Goal: Navigation & Orientation: Find specific page/section

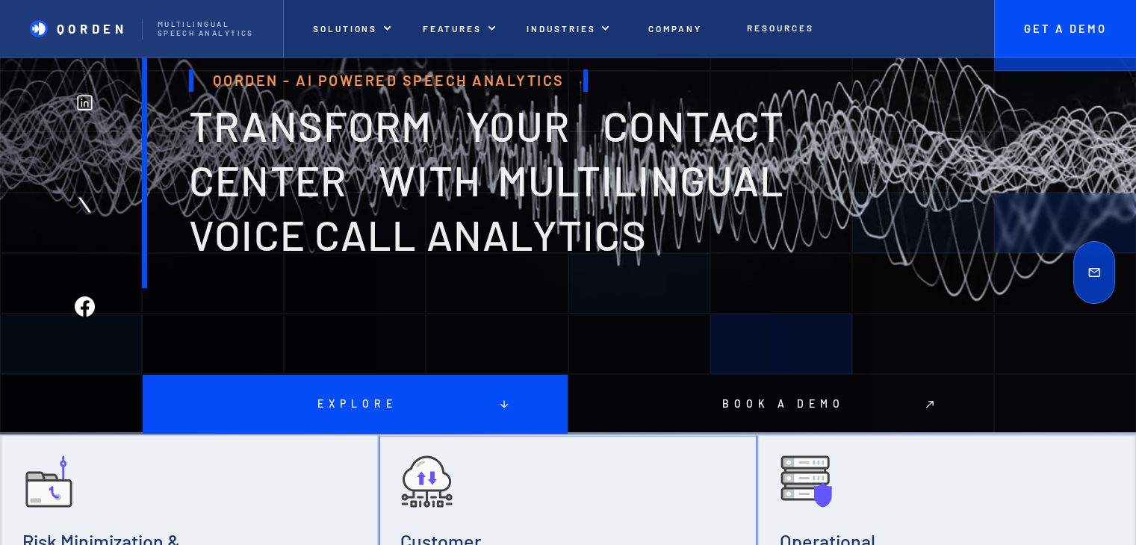
scroll to position [140, 0]
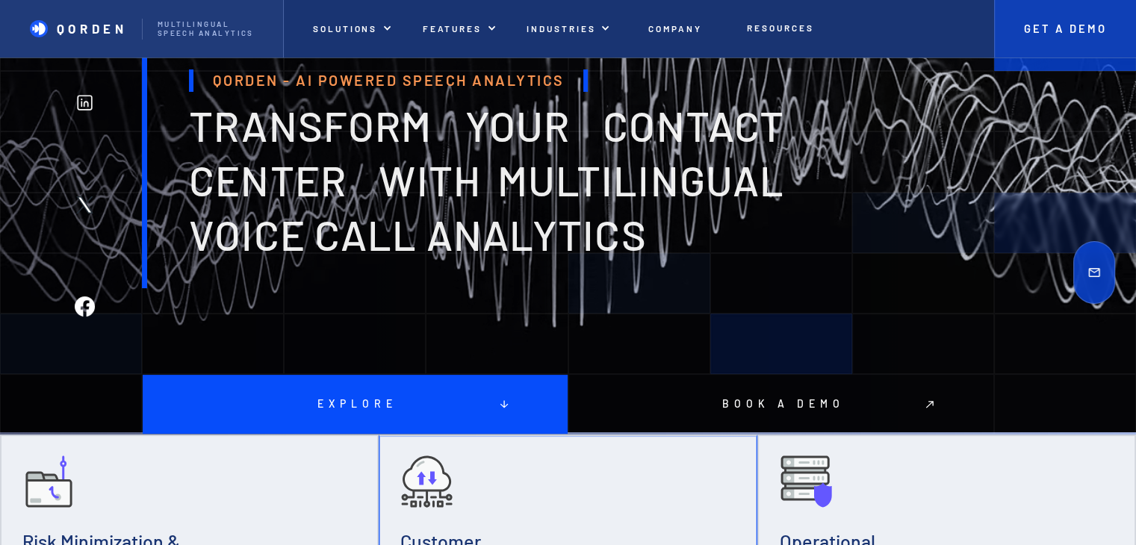
click at [1090, 28] on p "Get A Demo" at bounding box center [1065, 28] width 112 height 13
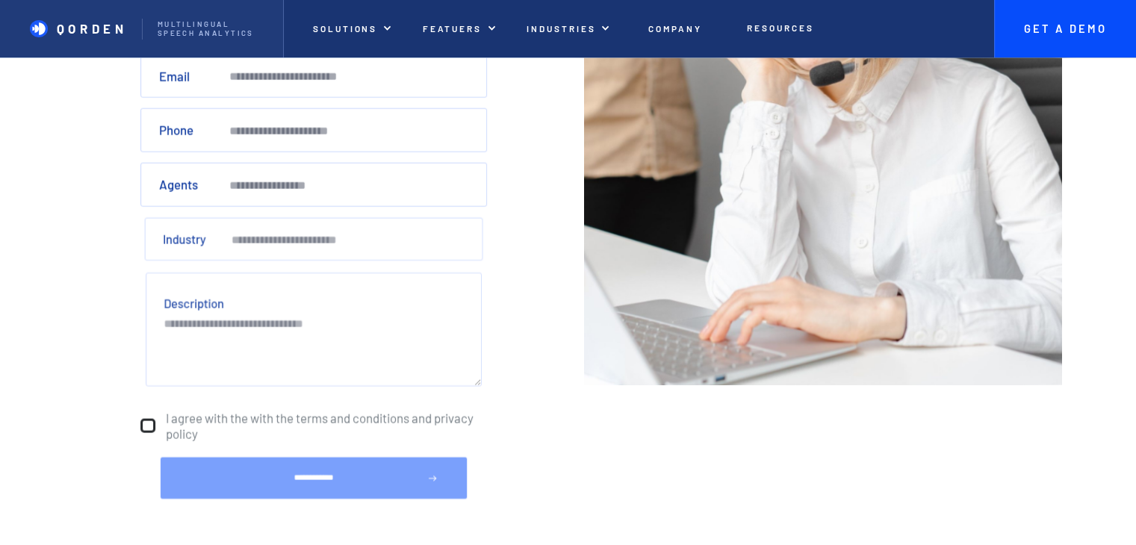
scroll to position [314, 0]
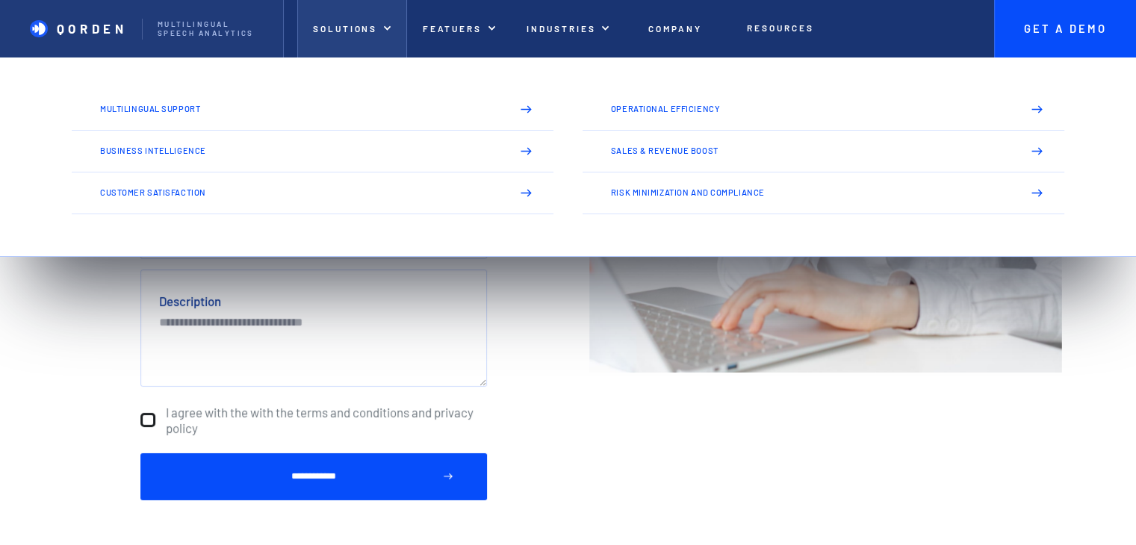
click at [358, 27] on p "Solutions" at bounding box center [345, 28] width 64 height 10
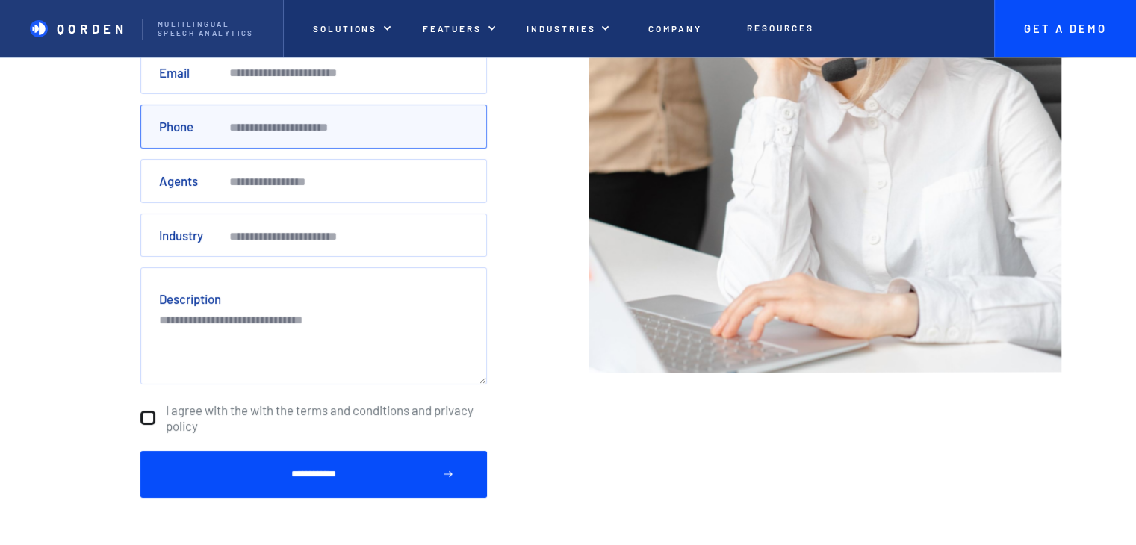
scroll to position [0, 0]
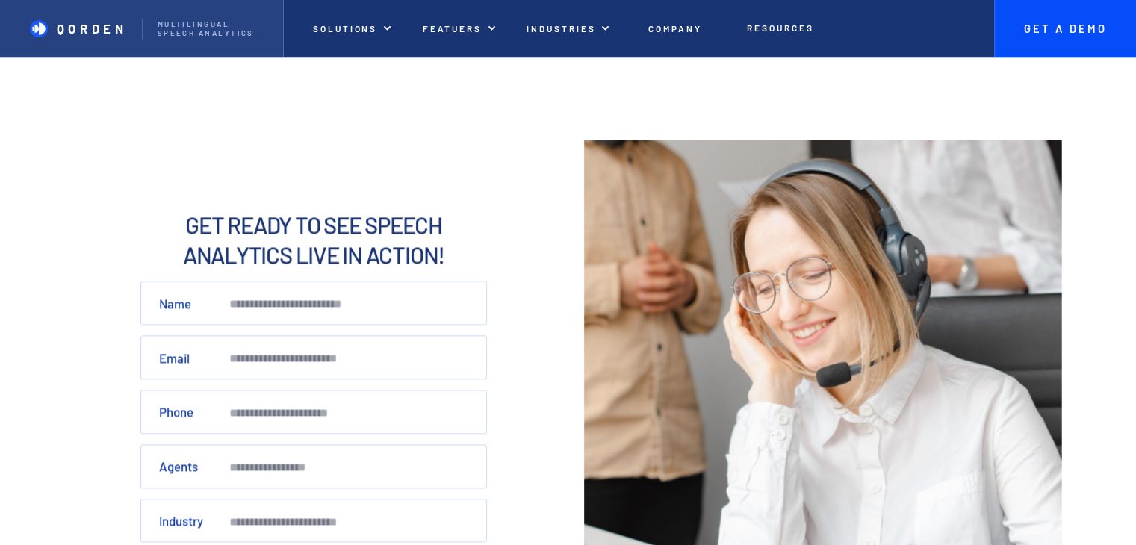
click at [201, 21] on p "Multilingual Speech analytics" at bounding box center [213, 29] width 111 height 18
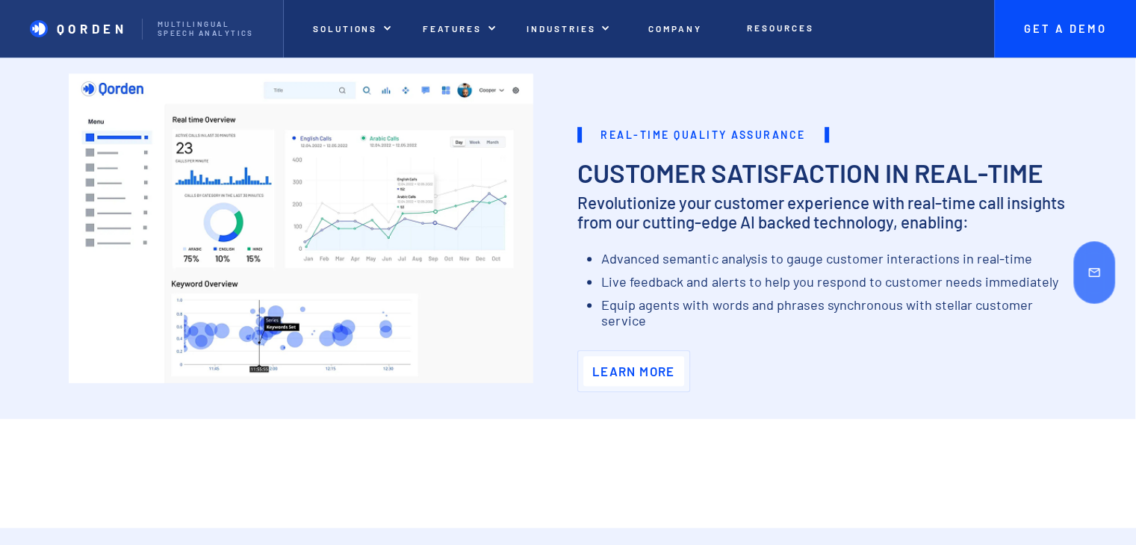
scroll to position [961, 0]
